Goal: Navigation & Orientation: Go to known website

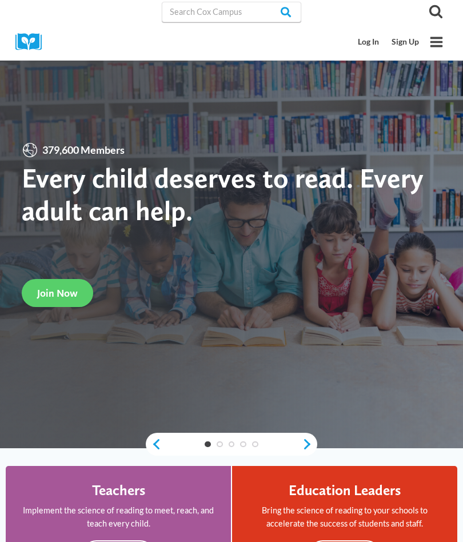
click at [369, 41] on link "Log In" at bounding box center [369, 41] width 34 height 21
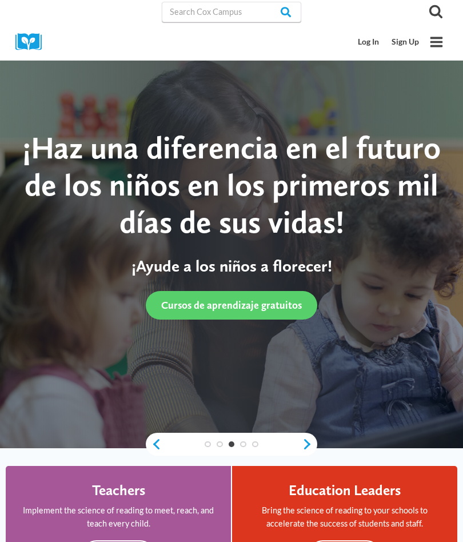
click at [369, 40] on link "Log In" at bounding box center [369, 41] width 34 height 21
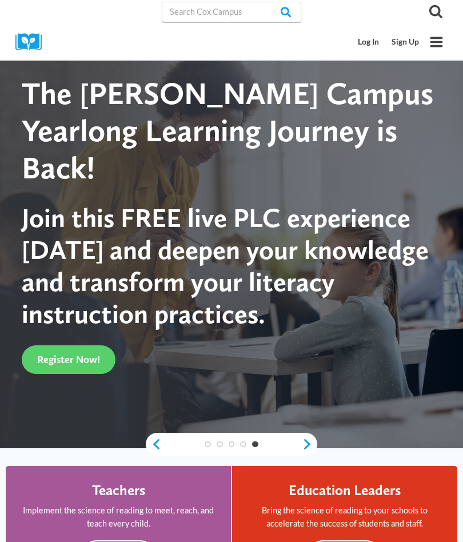
click at [372, 38] on link "Log In" at bounding box center [369, 41] width 34 height 21
click at [375, 37] on link "Log In" at bounding box center [369, 41] width 34 height 21
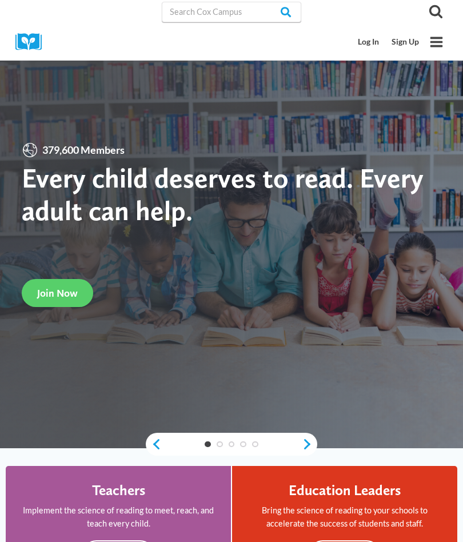
click at [371, 44] on link "Log In" at bounding box center [369, 41] width 34 height 21
